Goal: Information Seeking & Learning: Learn about a topic

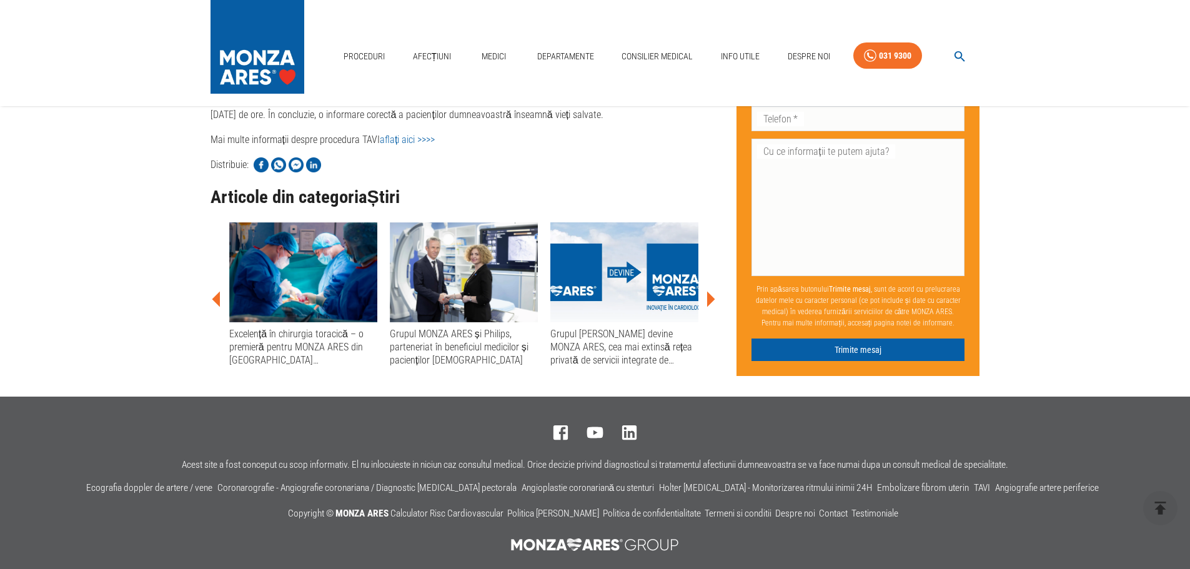
scroll to position [937, 0]
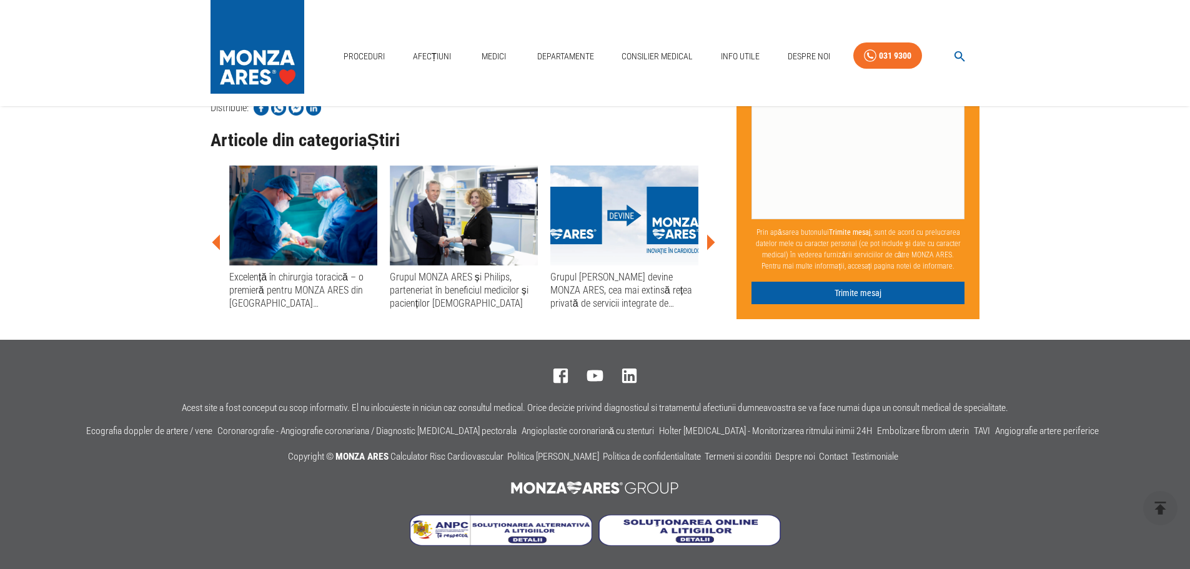
click at [435, 89] on link "aflați aici >>>>" at bounding box center [407, 83] width 55 height 12
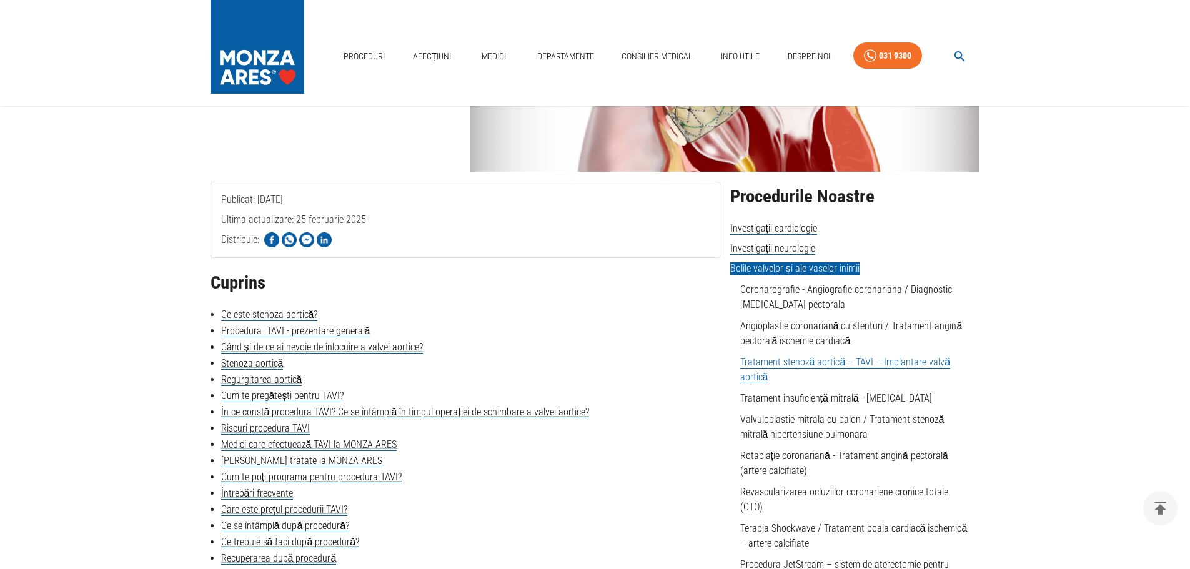
scroll to position [187, 0]
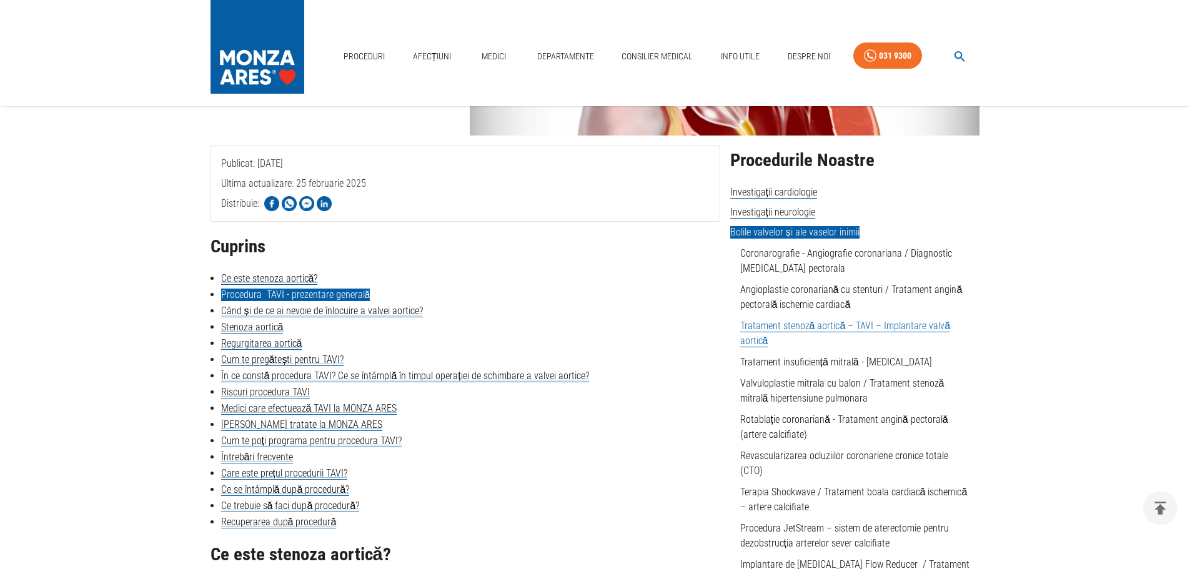
click at [371, 301] on link "Procedura TAVI - prezentare generală" at bounding box center [295, 295] width 149 height 12
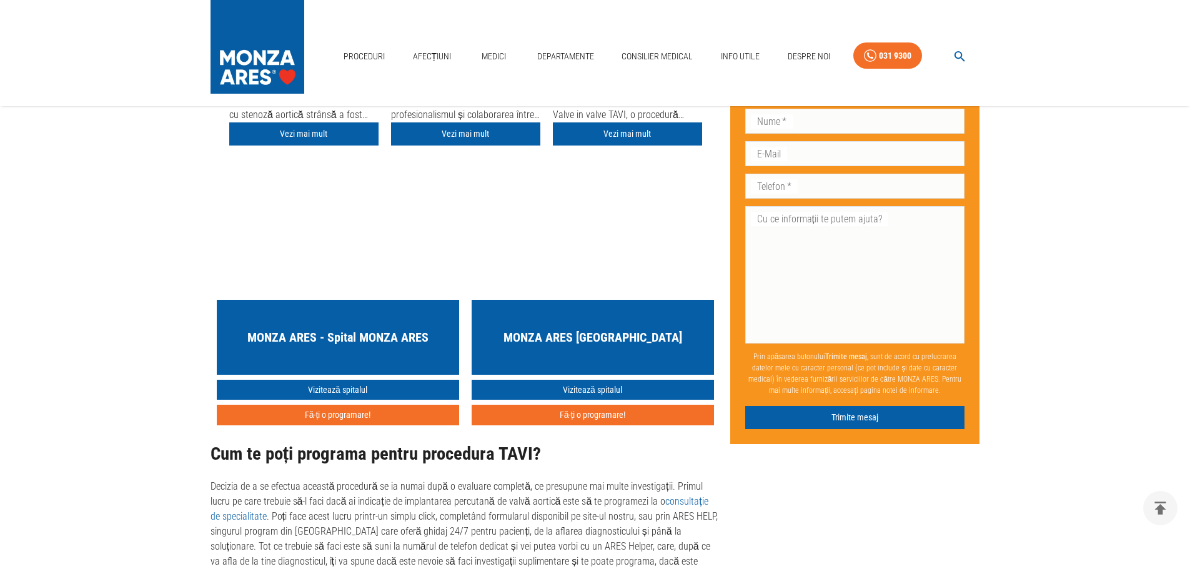
scroll to position [4129, 0]
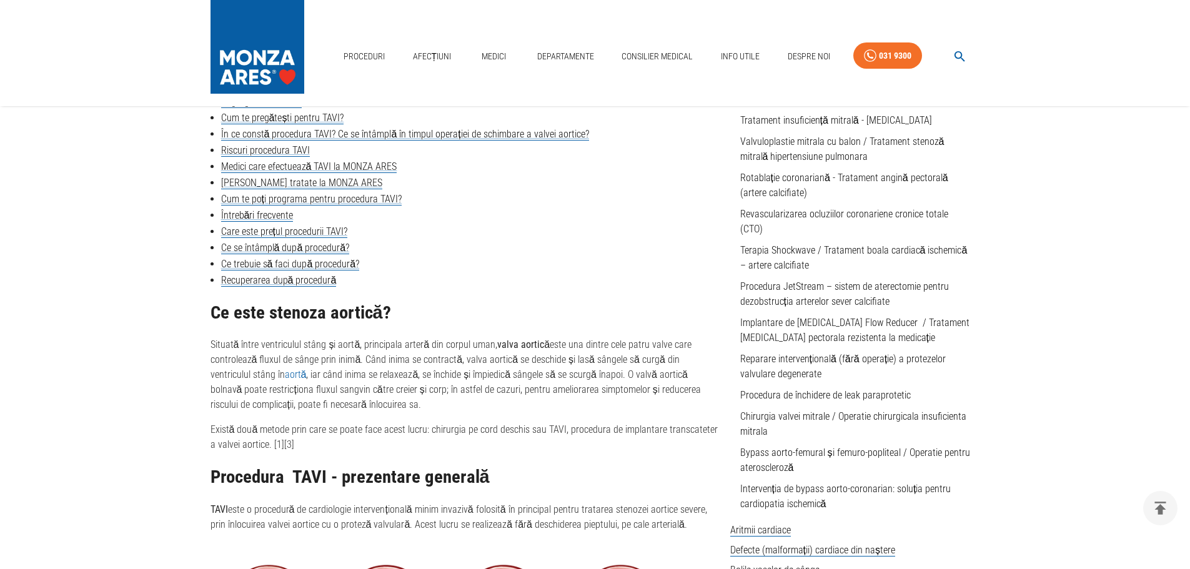
scroll to position [437, 0]
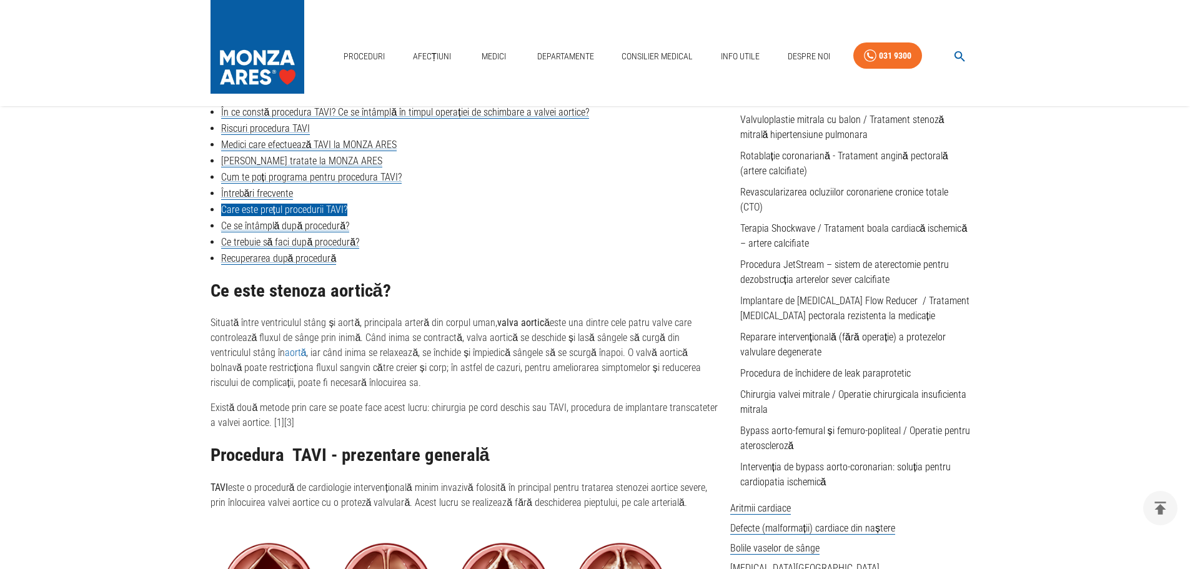
click at [346, 216] on link "Care este prețul procedurii TAVI?" at bounding box center [284, 210] width 126 height 12
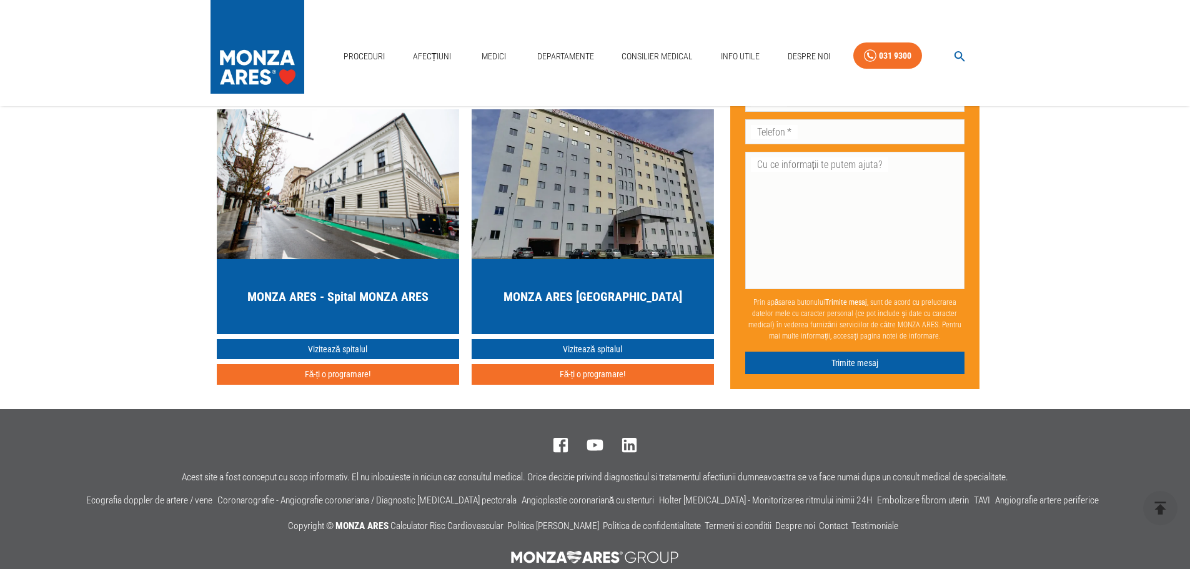
scroll to position [4739, 0]
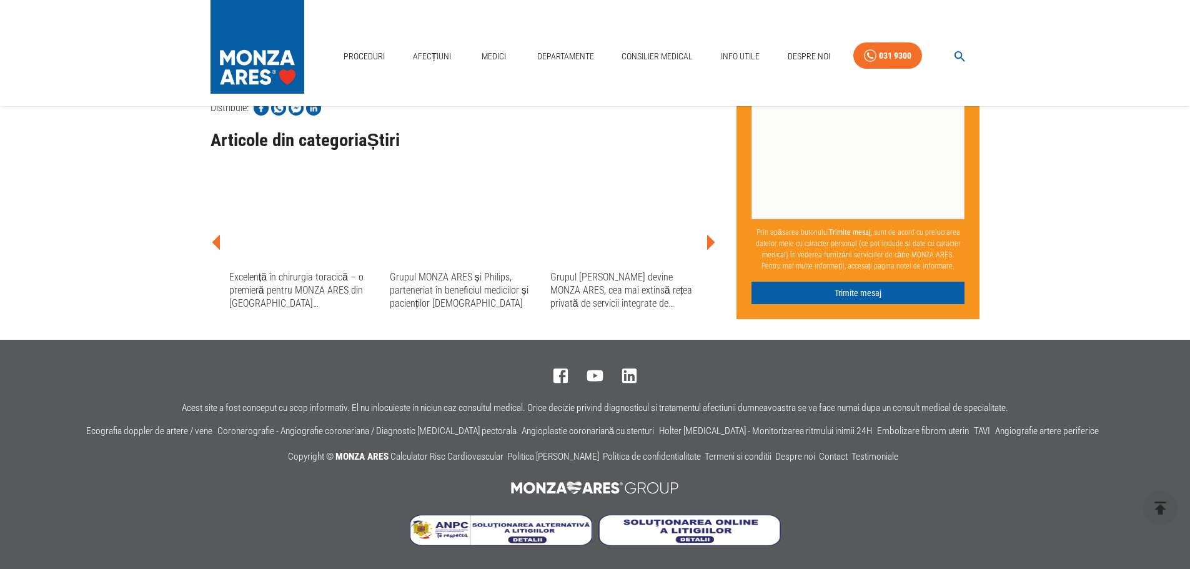
scroll to position [937, 0]
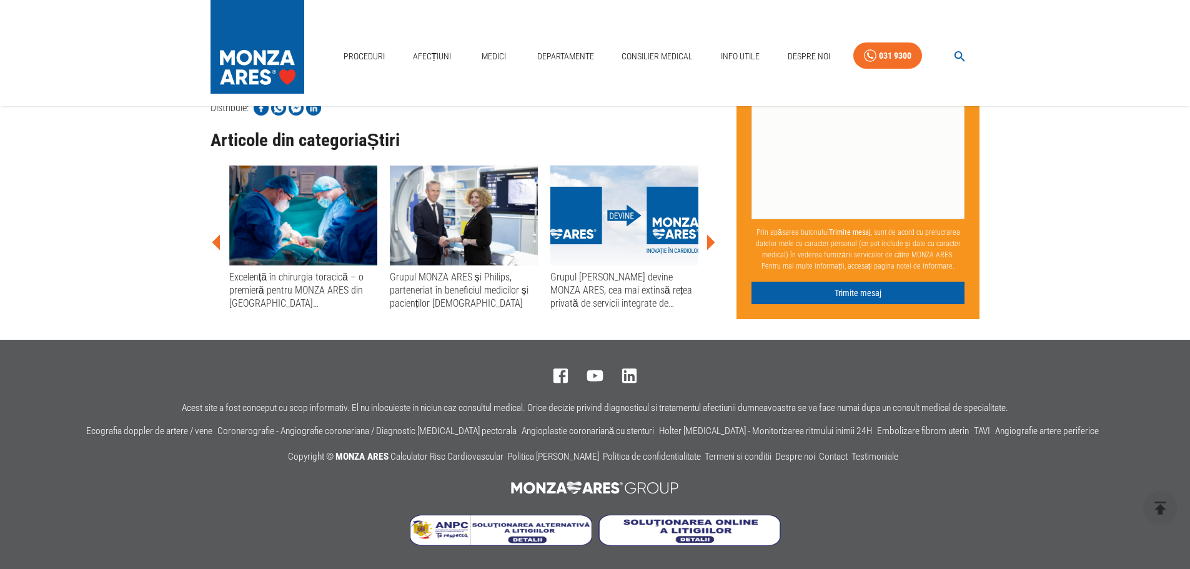
click at [435, 89] on link "aflați aici >>>>" at bounding box center [407, 83] width 55 height 12
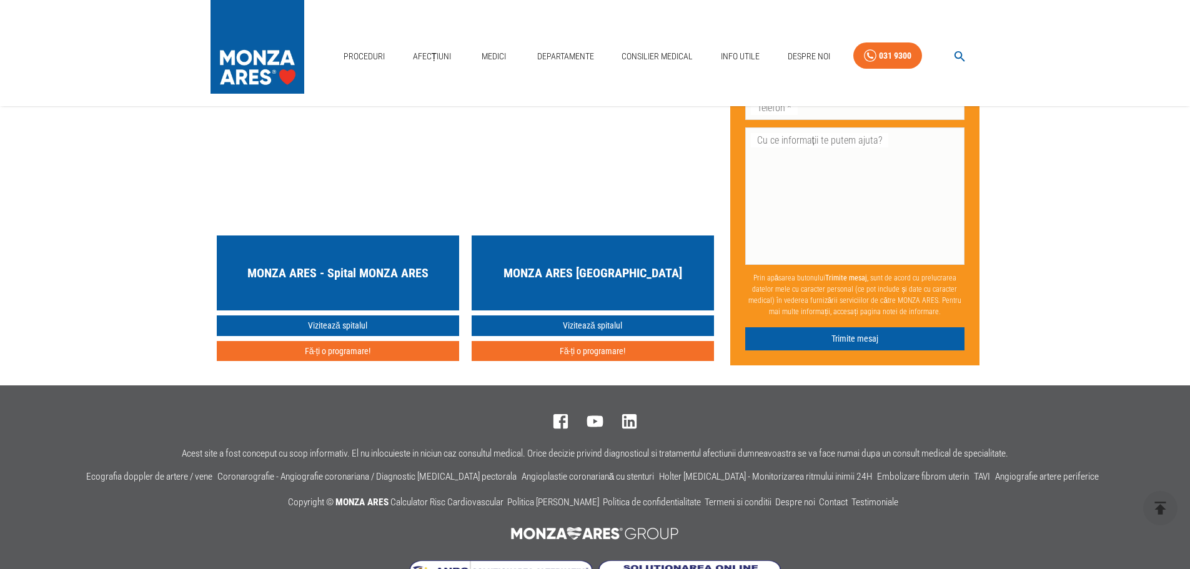
scroll to position [4912, 0]
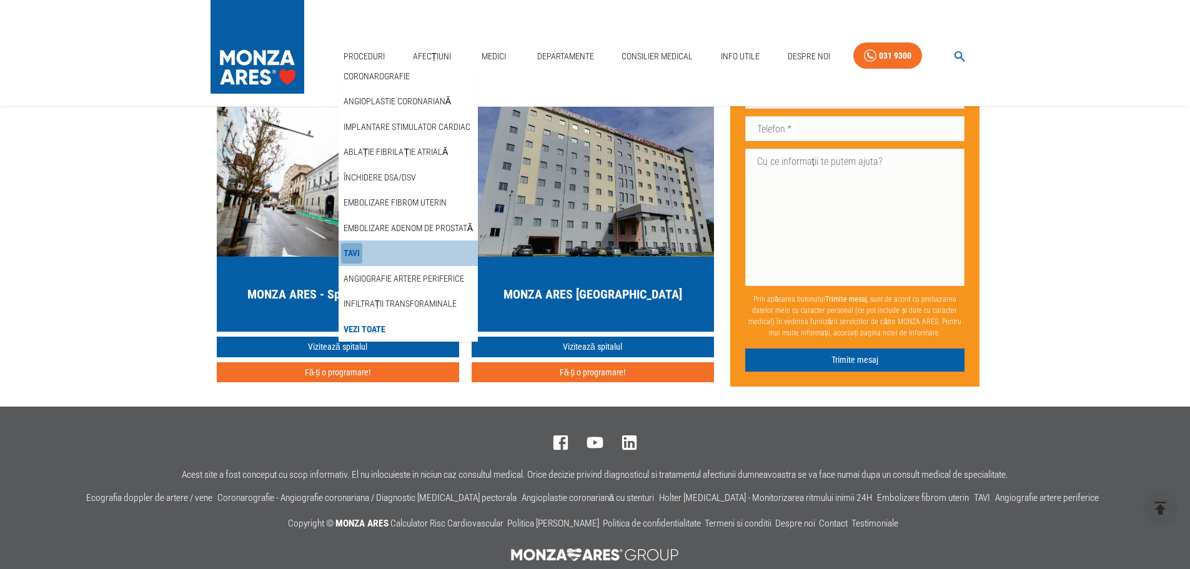
click at [354, 246] on link "TAVI" at bounding box center [351, 253] width 21 height 21
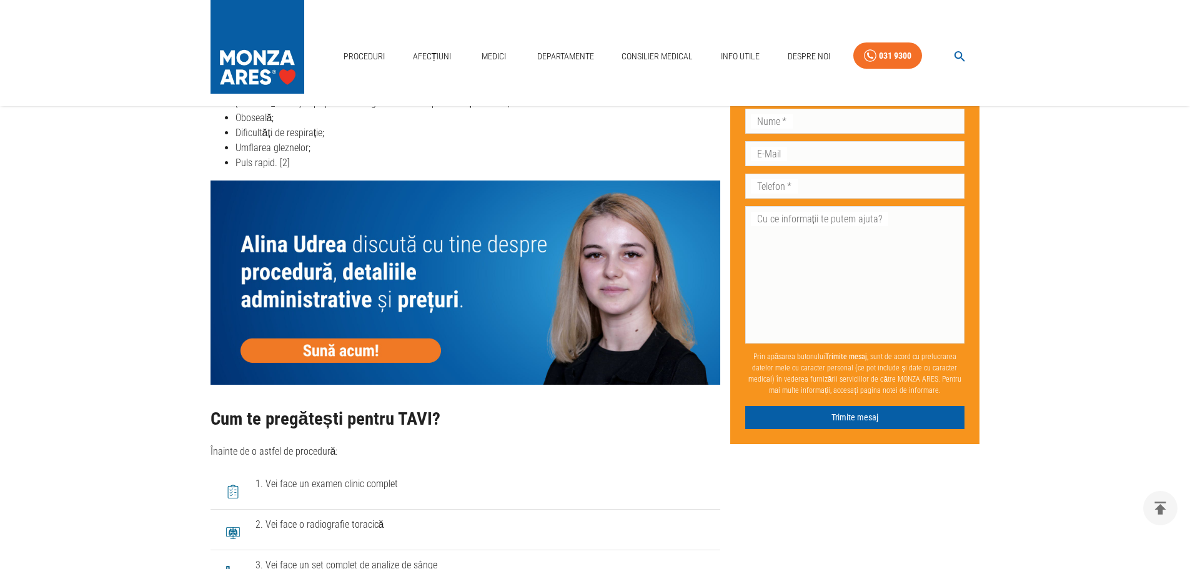
scroll to position [2062, 0]
